Goal: Navigation & Orientation: Go to known website

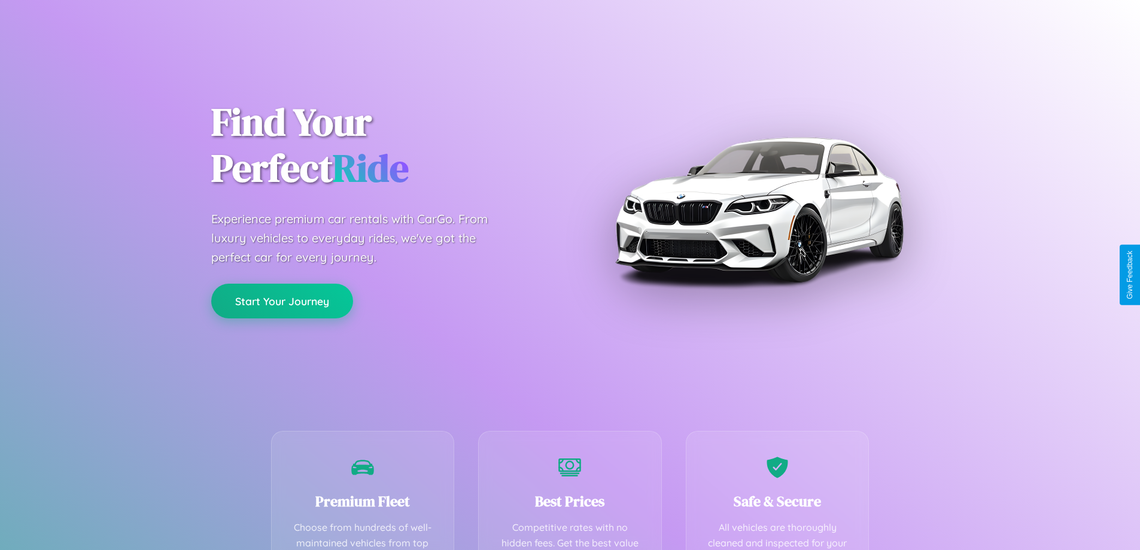
click at [282, 301] on button "Start Your Journey" at bounding box center [282, 301] width 142 height 35
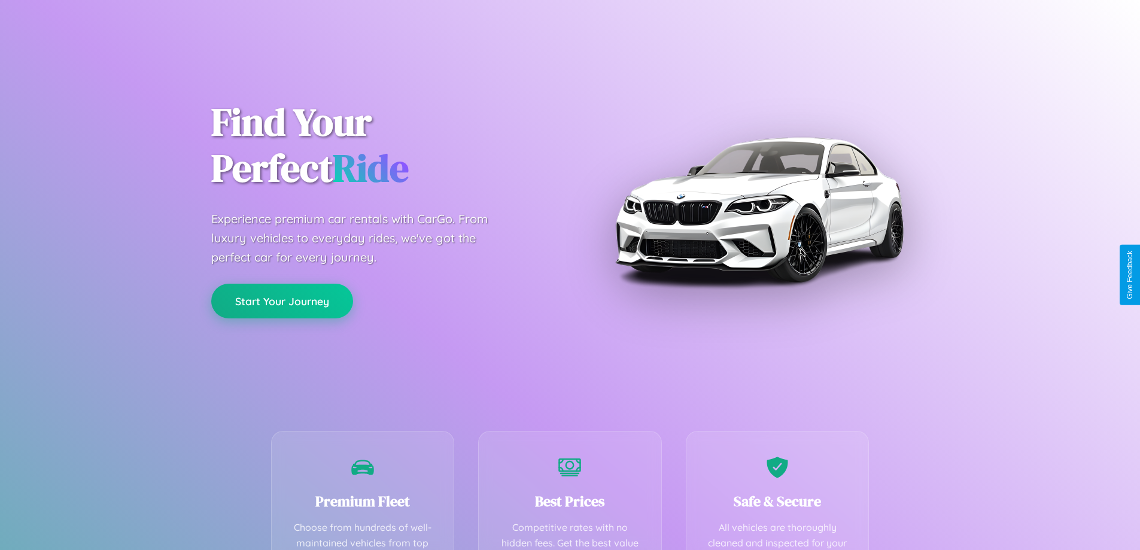
click at [282, 301] on button "Start Your Journey" at bounding box center [282, 301] width 142 height 35
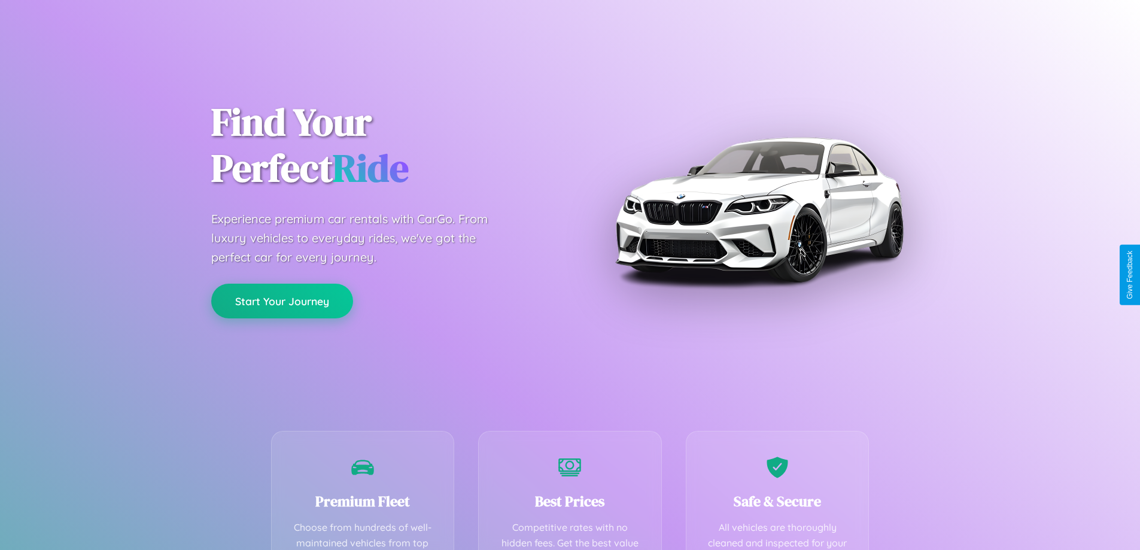
click at [282, 301] on button "Start Your Journey" at bounding box center [282, 301] width 142 height 35
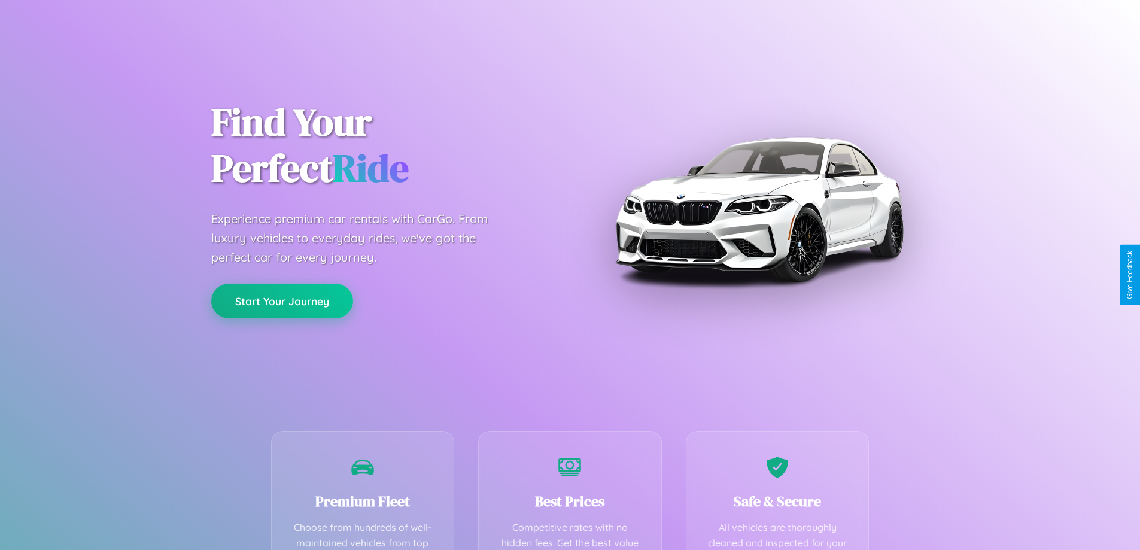
click at [282, 301] on button "Start Your Journey" at bounding box center [282, 301] width 142 height 35
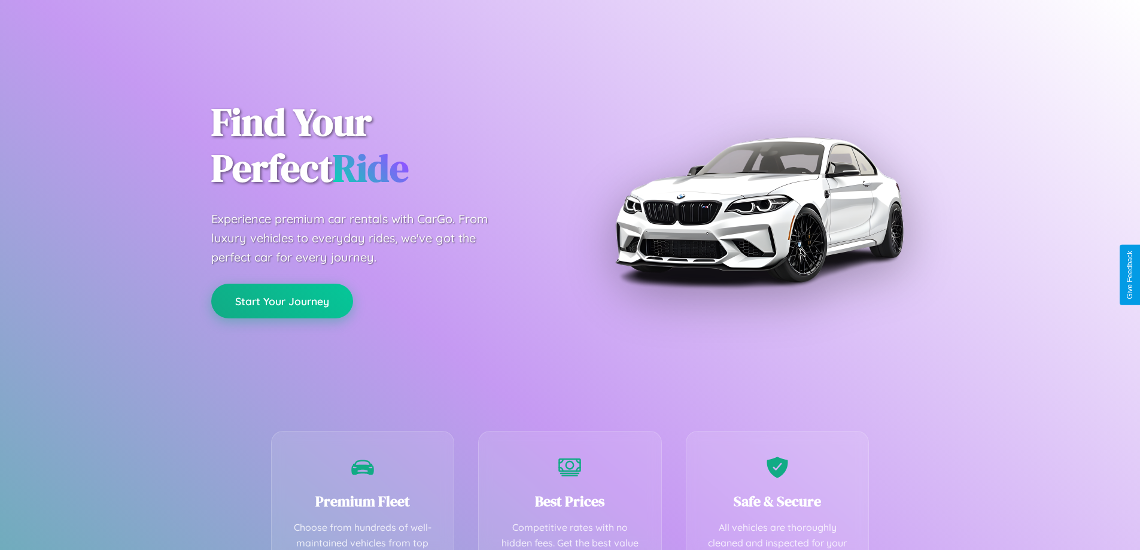
click at [282, 301] on button "Start Your Journey" at bounding box center [282, 301] width 142 height 35
